Goal: Task Accomplishment & Management: Use online tool/utility

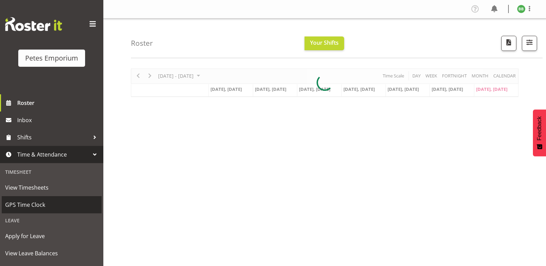
click at [45, 205] on span "GPS Time Clock" at bounding box center [51, 205] width 93 height 10
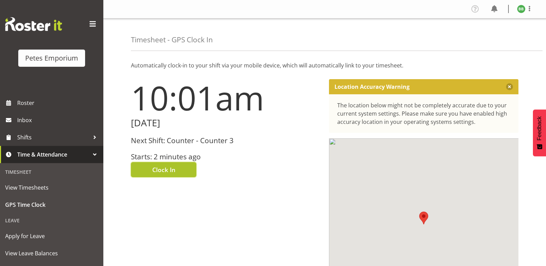
click at [175, 168] on span "Clock In" at bounding box center [163, 169] width 23 height 9
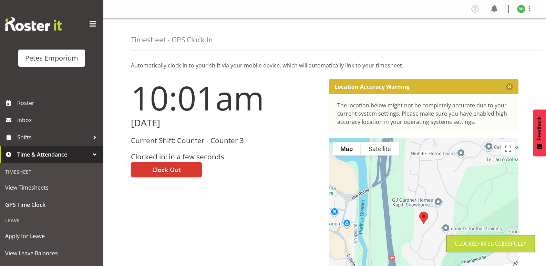
click at [520, 9] on img at bounding box center [521, 9] width 8 height 8
click at [493, 38] on link "Log Out" at bounding box center [500, 36] width 66 height 12
